Goal: Find specific page/section: Find specific page/section

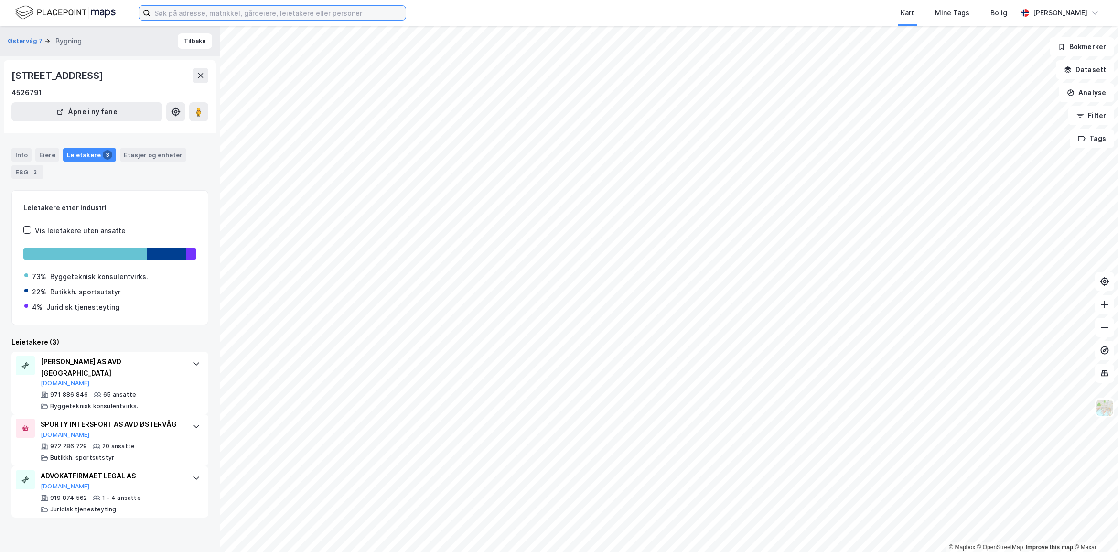
click at [237, 10] on input at bounding box center [278, 13] width 255 height 14
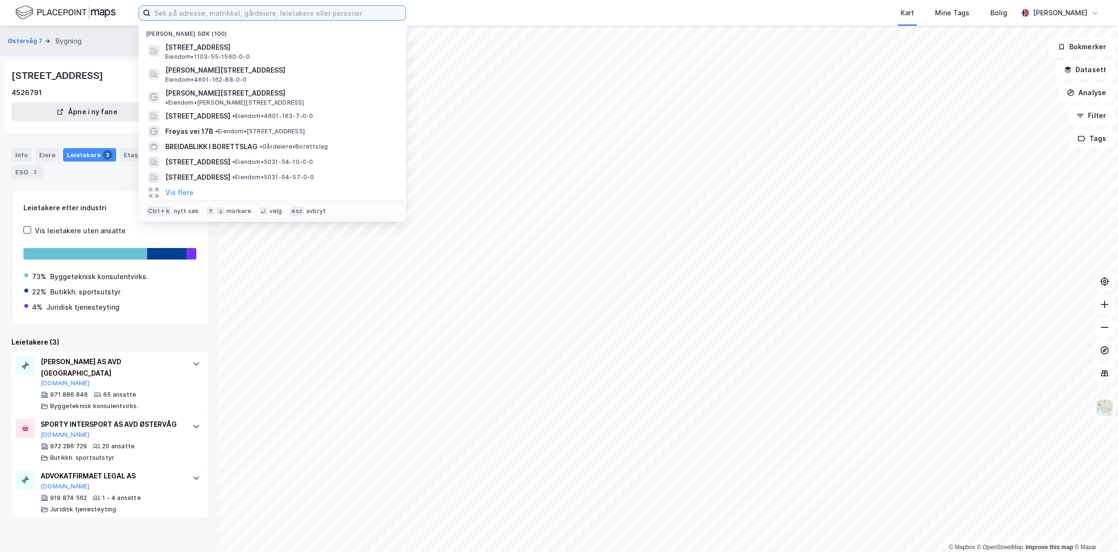
click at [237, 10] on input at bounding box center [278, 13] width 255 height 14
click at [226, 13] on input at bounding box center [278, 13] width 255 height 14
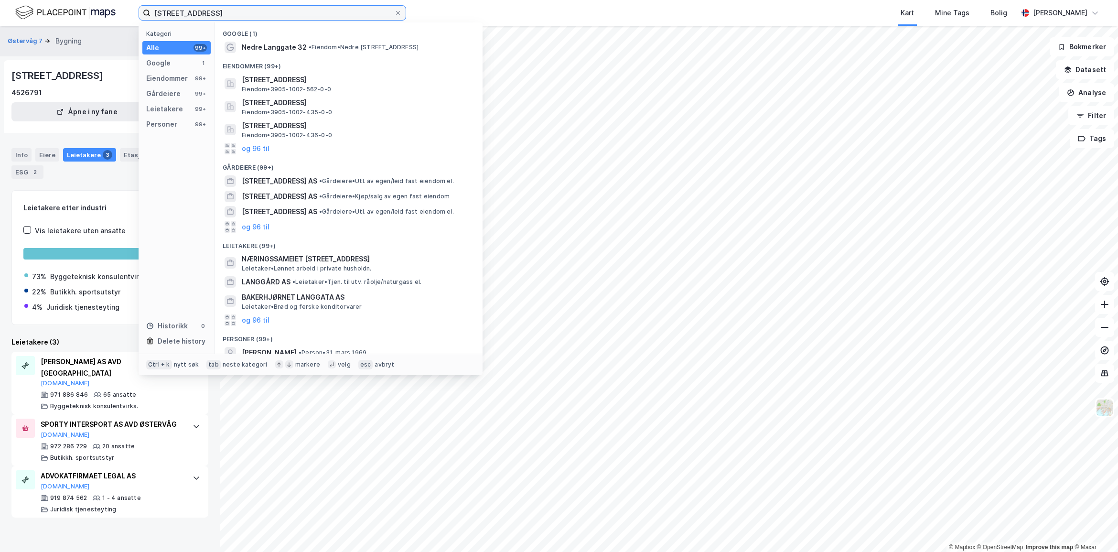
type input "[STREET_ADDRESS]"
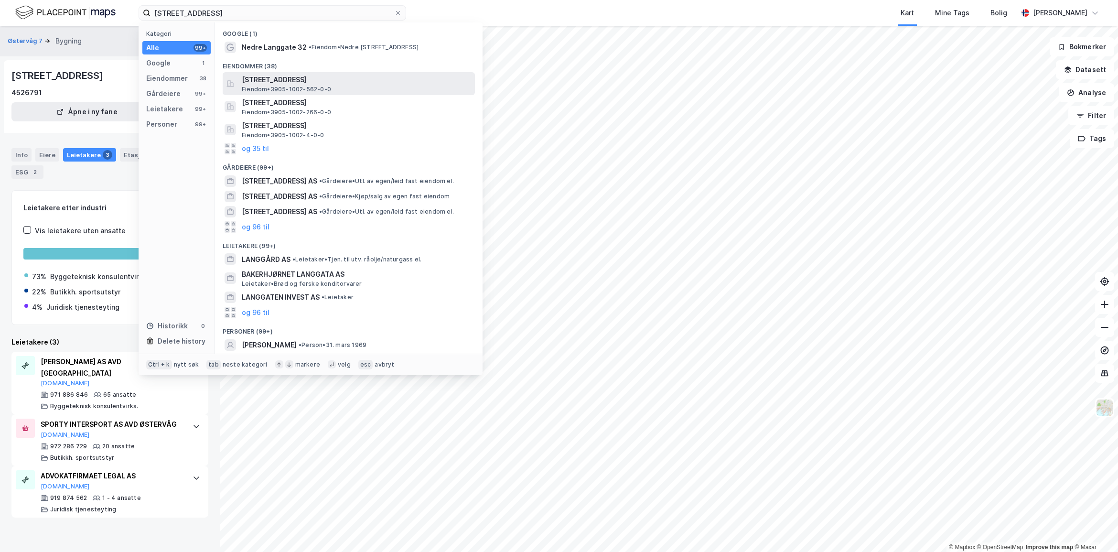
click at [349, 76] on span "[STREET_ADDRESS]" at bounding box center [356, 79] width 229 height 11
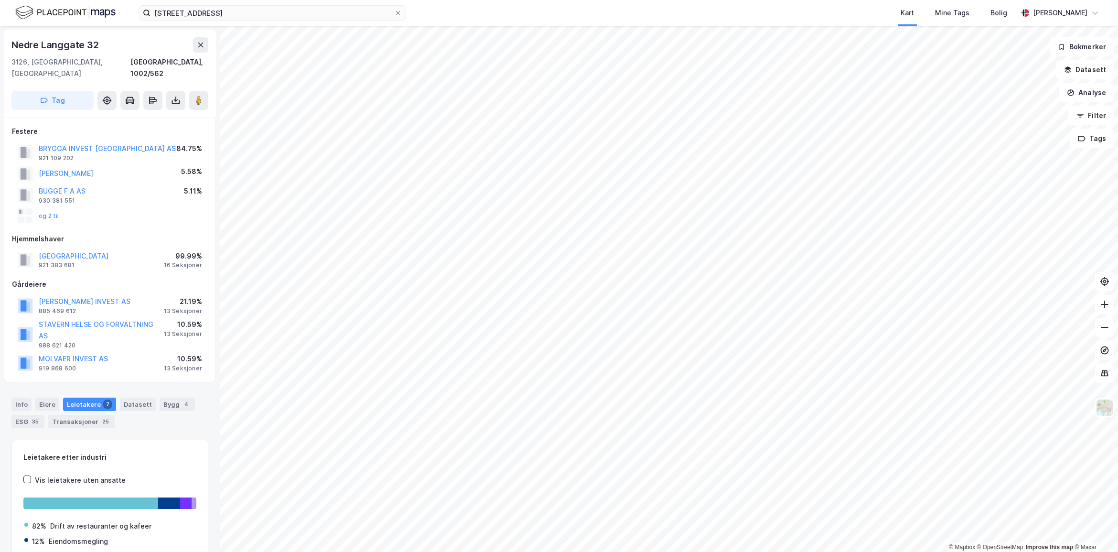
scroll to position [49, 0]
